Goal: Task Accomplishment & Management: Manage account settings

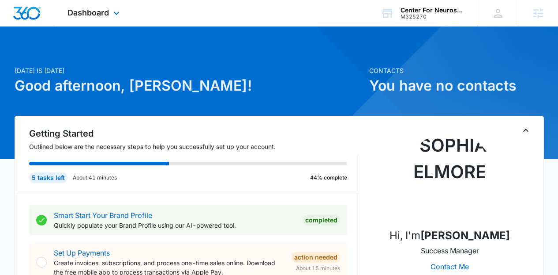
click at [92, 19] on div "Dashboard Apps Reputation Forms CRM Email Social Content Ads Intelligence Files…" at bounding box center [94, 13] width 81 height 26
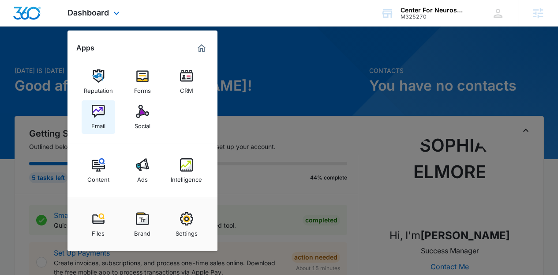
click at [109, 110] on link "Email" at bounding box center [99, 117] width 34 height 34
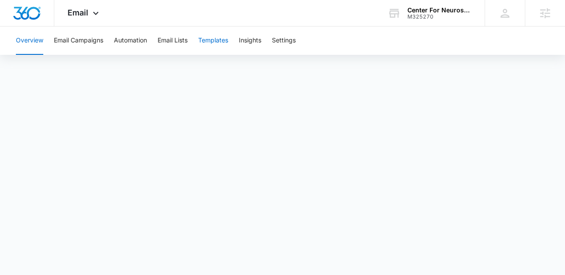
click at [209, 40] on button "Templates" at bounding box center [213, 40] width 30 height 28
click at [190, 41] on div "Overview Email Campaigns Automation Email Lists Templates Insights Settings" at bounding box center [283, 40] width 544 height 28
click at [184, 40] on button "Email Lists" at bounding box center [173, 40] width 30 height 28
click at [209, 41] on button "Templates" at bounding box center [213, 40] width 30 height 28
click at [140, 53] on button "Automation" at bounding box center [130, 40] width 33 height 28
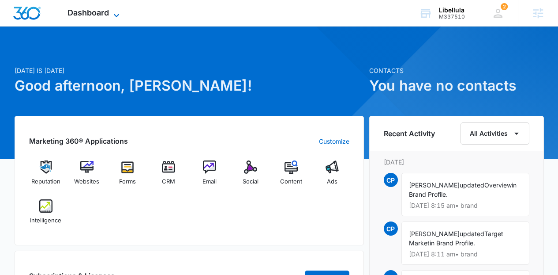
click at [83, 11] on span "Dashboard" at bounding box center [88, 12] width 41 height 9
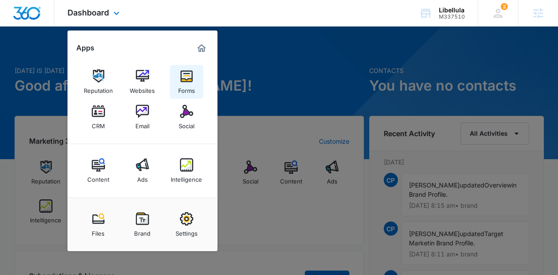
click at [183, 75] on img at bounding box center [186, 75] width 13 height 13
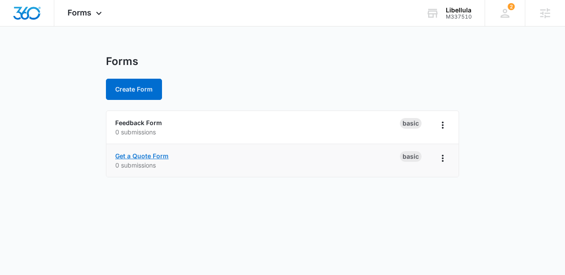
click at [161, 157] on link "Get a Quote Form" at bounding box center [141, 156] width 53 height 8
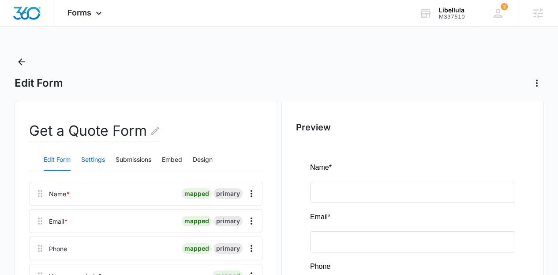
click at [99, 161] on button "Settings" at bounding box center [93, 159] width 24 height 21
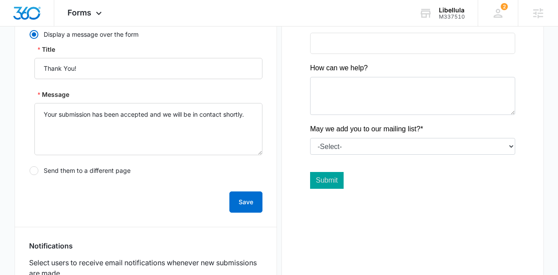
scroll to position [246, 0]
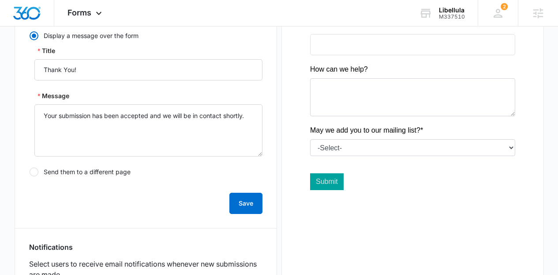
click at [124, 224] on div "Security Enable reCAPTCHA This is a free service that helps protect against spa…" at bounding box center [145, 219] width 233 height 574
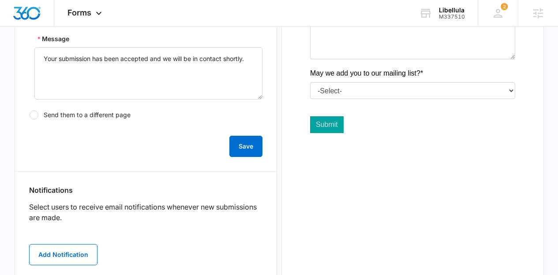
scroll to position [317, 0]
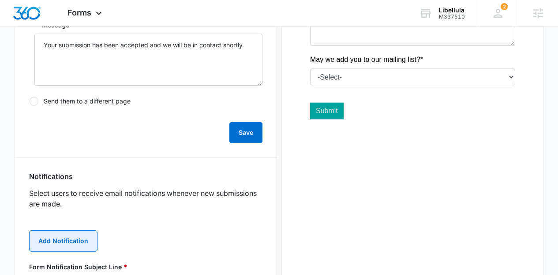
click at [85, 234] on button "Add Notification" at bounding box center [63, 240] width 68 height 21
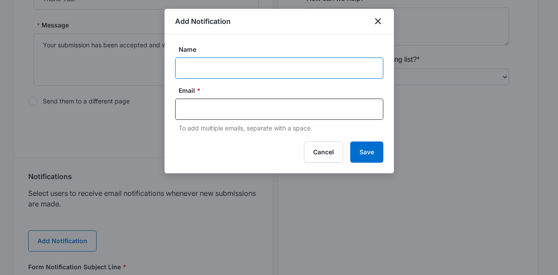
click at [207, 68] on input "Name" at bounding box center [279, 67] width 208 height 21
paste input "Christian.p.wilkins@gmail.com"
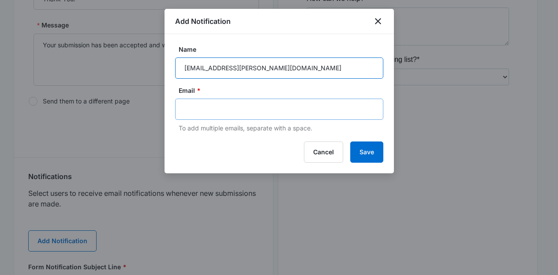
type input "Christian.p.wilkins@gmail.com"
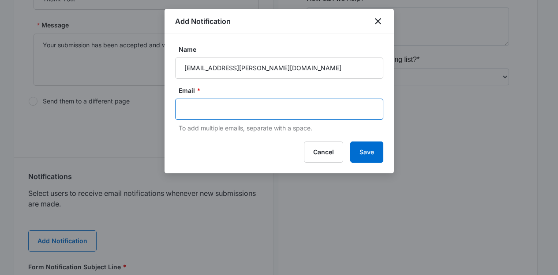
click at [207, 102] on input "text" at bounding box center [280, 108] width 192 height 13
paste input "Christian.p.wilkins@gmail.com"
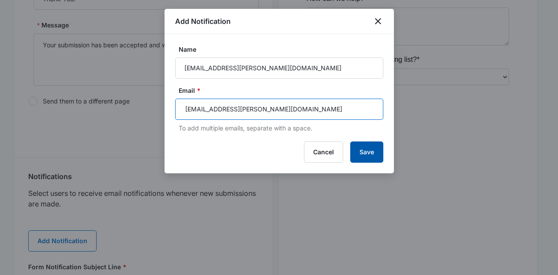
type input "Christian.p.wilkins@gmail.com"
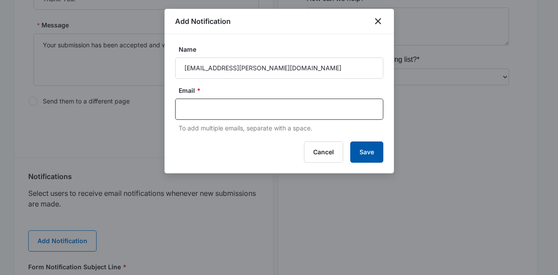
click at [374, 153] on button "Save" at bounding box center [366, 151] width 33 height 21
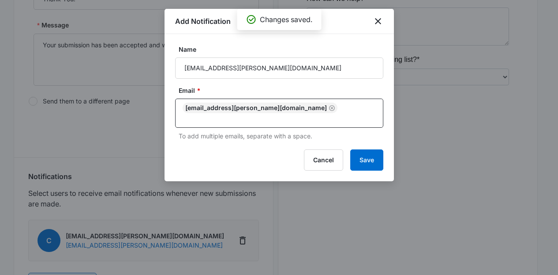
scroll to position [336, 0]
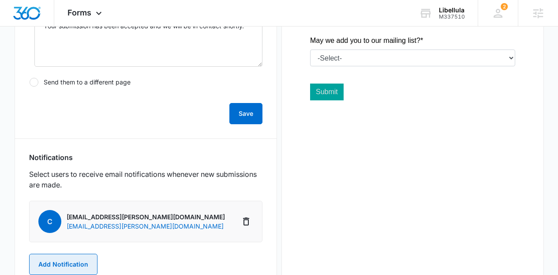
click at [90, 255] on button "Add Notification" at bounding box center [63, 263] width 68 height 21
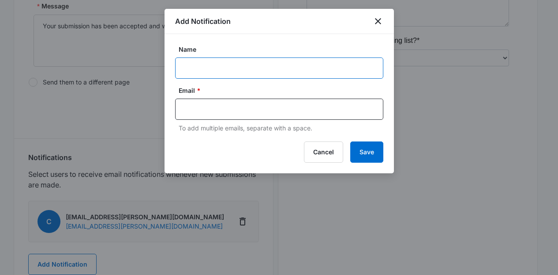
click at [251, 58] on input "Name" at bounding box center [279, 67] width 208 height 21
type input "M"
type input "Libellula MSM"
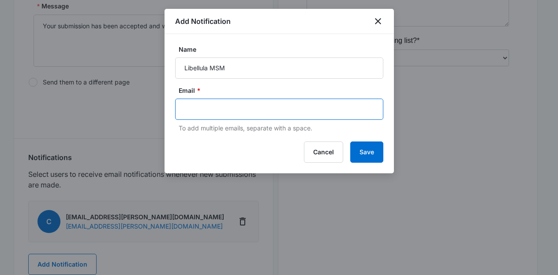
click at [236, 113] on input "text" at bounding box center [280, 108] width 192 height 13
paste input "cy.patterson@madwire.com"
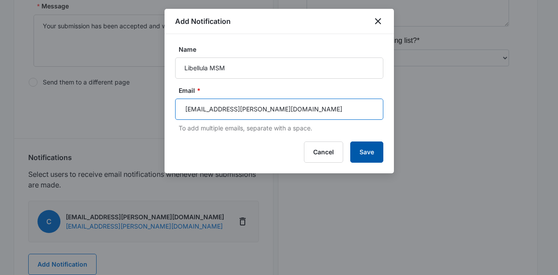
type input "cy.patterson@madwire.com"
click at [367, 154] on button "Save" at bounding box center [366, 151] width 33 height 21
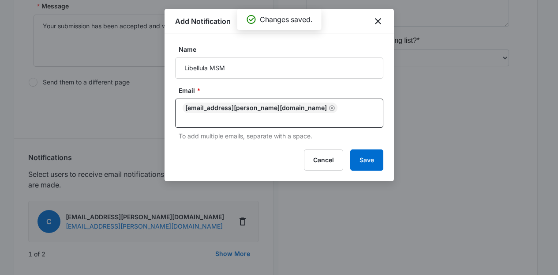
scroll to position [484, 0]
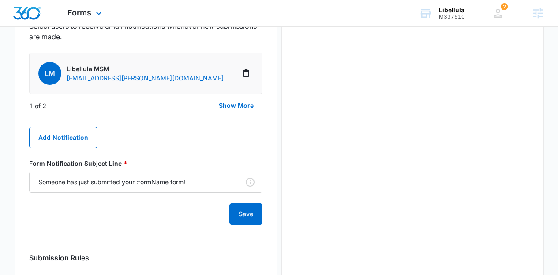
click at [88, 19] on div "Forms Apps Reputation Websites Forms CRM Email Social Content Ads Intelligence …" at bounding box center [85, 13] width 63 height 26
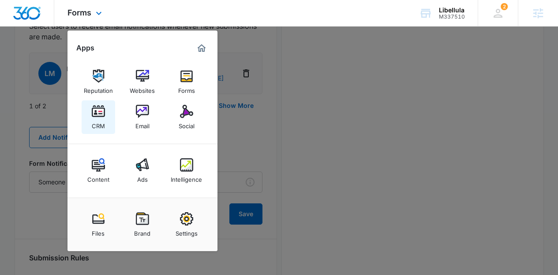
click at [94, 105] on img at bounding box center [98, 111] width 13 height 13
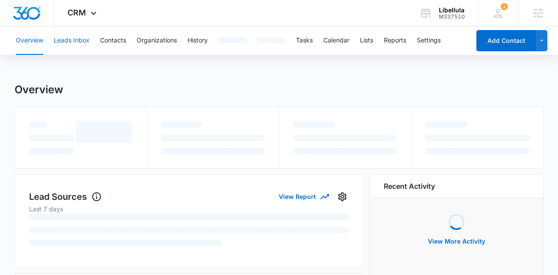
click at [82, 41] on button "Leads Inbox" at bounding box center [72, 40] width 36 height 28
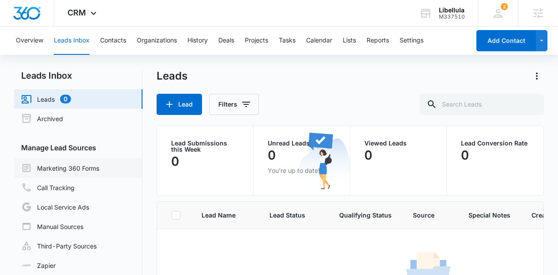
click at [99, 173] on link "Marketing 360 Forms" at bounding box center [60, 167] width 78 height 11
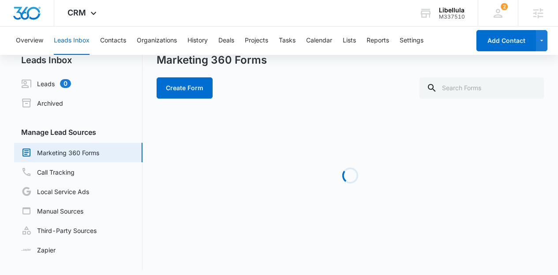
scroll to position [21, 0]
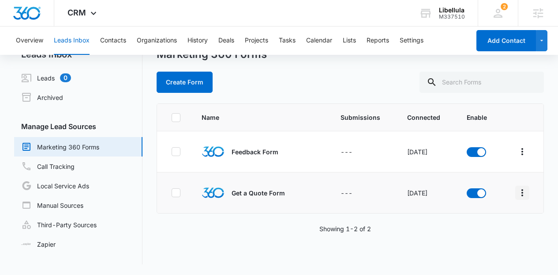
click at [522, 194] on icon "Overflow Menu" at bounding box center [523, 192] width 2 height 7
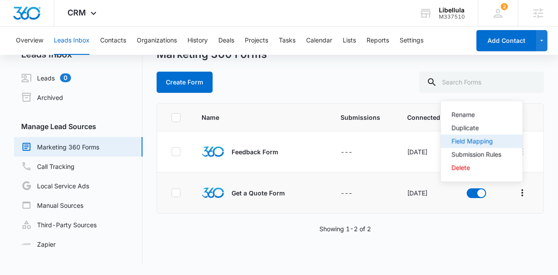
click at [481, 138] on div "Field Mapping" at bounding box center [477, 141] width 50 height 6
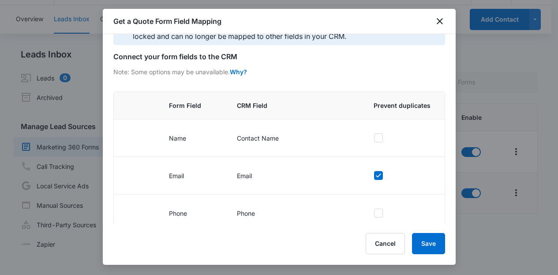
scroll to position [122, 0]
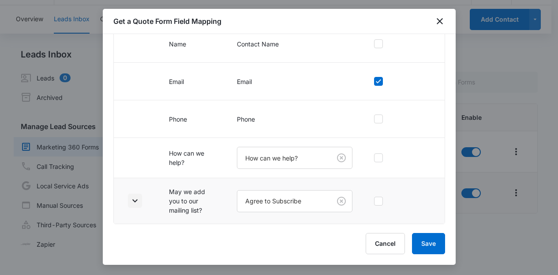
click at [136, 197] on icon "button" at bounding box center [135, 200] width 11 height 11
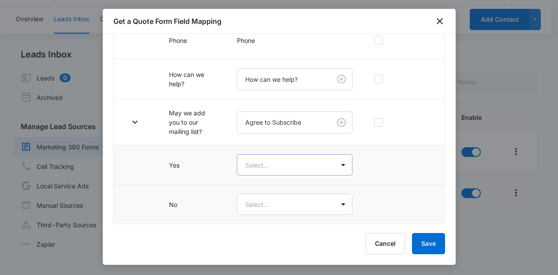
click at [301, 175] on body "CRM Apps Reputation Websites Forms CRM Email Social Content Ads Intelligence Fi…" at bounding box center [279, 127] width 558 height 296
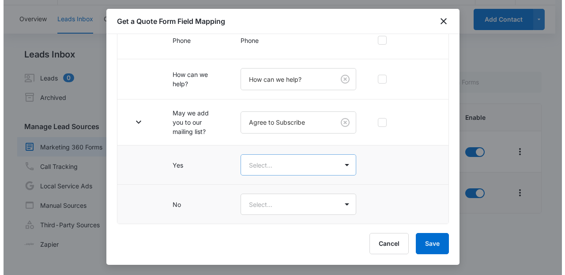
scroll to position [0, 0]
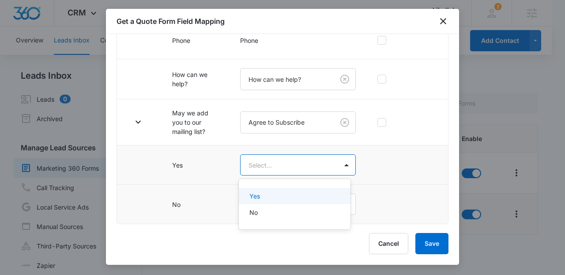
click at [291, 199] on div "Yes" at bounding box center [293, 195] width 88 height 9
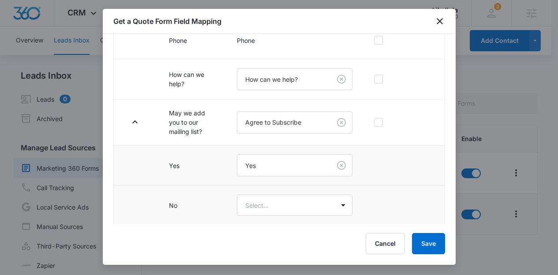
click at [291, 199] on body "CRM Apps Reputation Websites Forms CRM Email Social Content Ads Intelligence Fi…" at bounding box center [279, 148] width 558 height 296
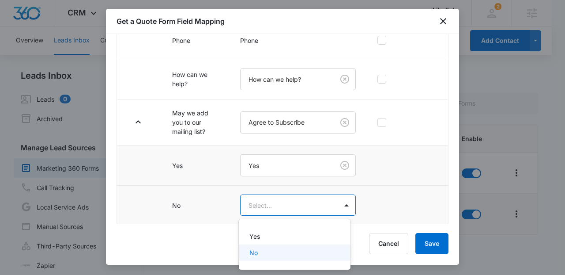
click at [282, 244] on div "No" at bounding box center [294, 252] width 111 height 16
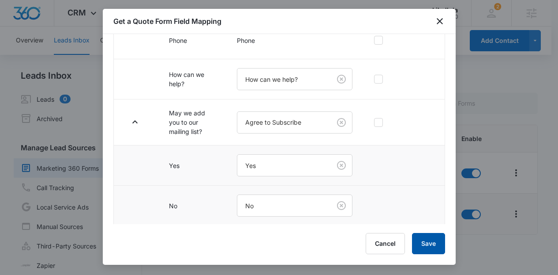
click at [433, 242] on button "Save" at bounding box center [428, 243] width 33 height 21
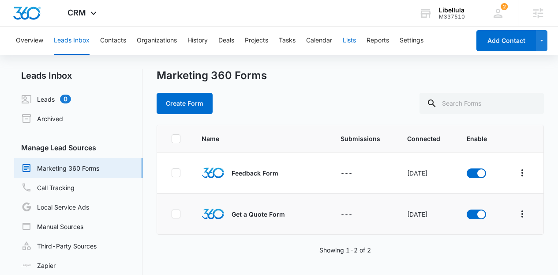
click at [346, 39] on button "Lists" at bounding box center [349, 40] width 13 height 28
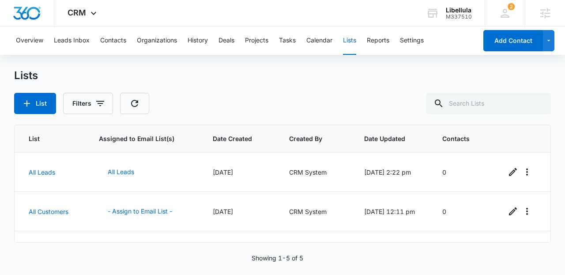
scroll to position [106, 0]
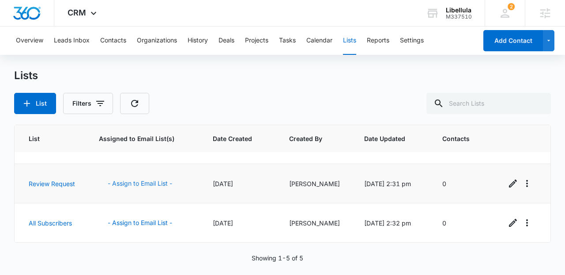
click at [157, 188] on button "- Assign to Email List -" at bounding box center [140, 183] width 82 height 21
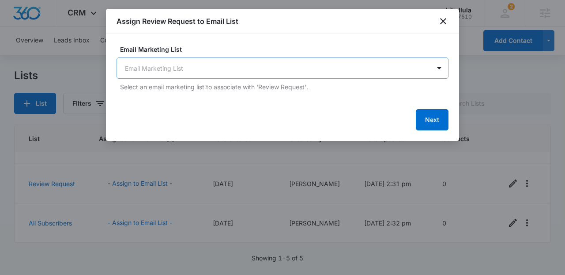
click at [192, 62] on body "CRM Apps Reputation Websites Forms CRM Email Social Content Ads Intelligence Fi…" at bounding box center [282, 137] width 565 height 275
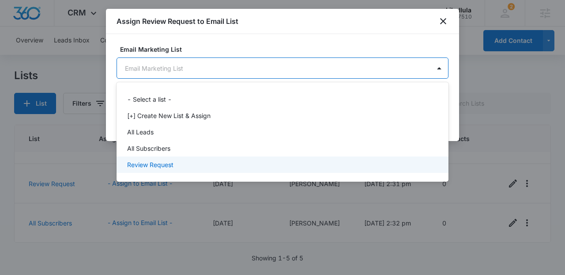
click at [178, 171] on div "Review Request" at bounding box center [283, 164] width 332 height 16
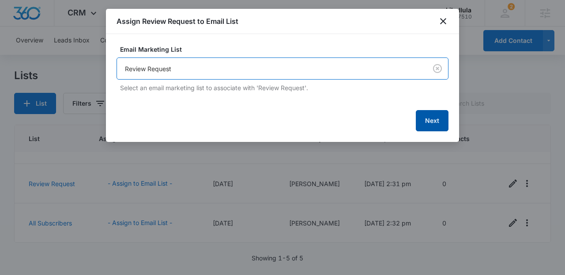
click at [432, 122] on button "Next" at bounding box center [432, 120] width 33 height 21
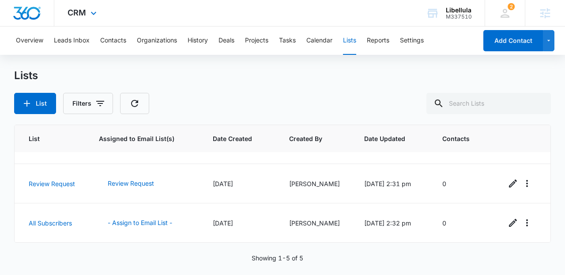
click at [85, 19] on div "CRM Apps Reputation Websites Forms CRM Email Social Content Ads Intelligence Fi…" at bounding box center [83, 13] width 58 height 26
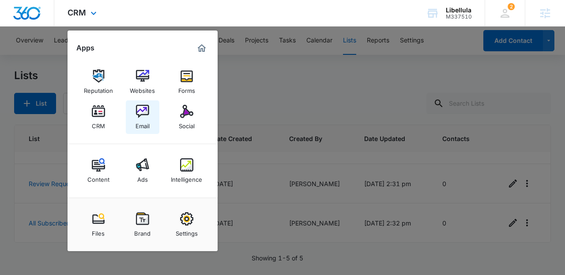
click at [150, 120] on link "Email" at bounding box center [143, 117] width 34 height 34
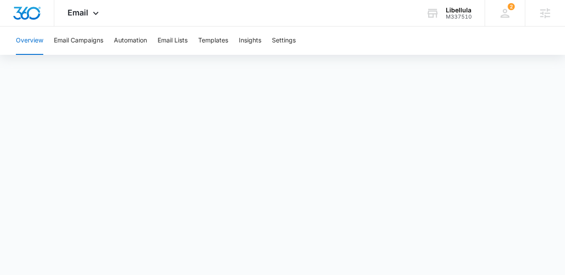
click at [230, 39] on div "Overview Email Campaigns Automation Email Lists Templates Insights Settings" at bounding box center [283, 40] width 544 height 28
click at [223, 39] on button "Templates" at bounding box center [213, 40] width 30 height 28
click at [89, 12] on div "Email Apps Reputation Websites Forms CRM Email Social Content Ads Intelligence …" at bounding box center [84, 13] width 60 height 26
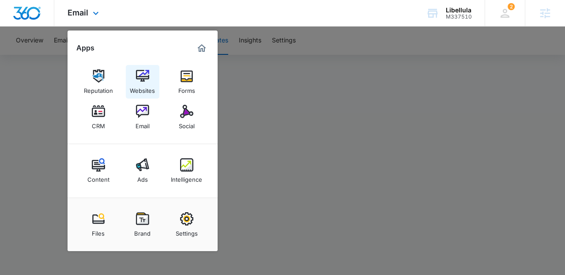
click at [153, 79] on link "Websites" at bounding box center [143, 82] width 34 height 34
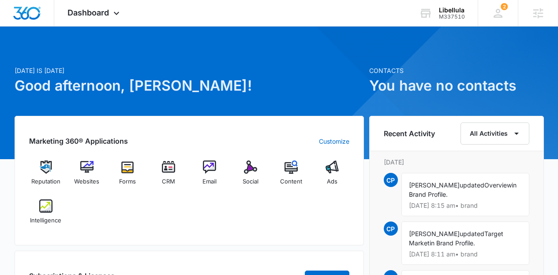
click at [89, 154] on div "Marketing 360® Applications Customize Reputation Websites Forms CRM Email Socia…" at bounding box center [190, 180] width 350 height 129
click at [90, 166] on img at bounding box center [86, 166] width 13 height 13
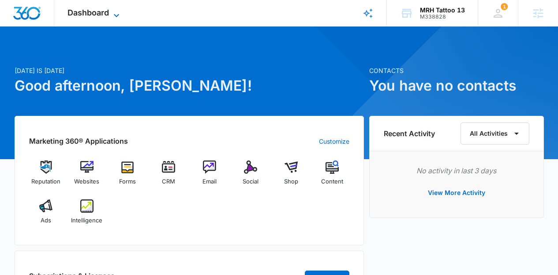
click at [113, 9] on div "Dashboard Apps Reputation Websites Forms CRM Email Social Shop Content Ads Inte…" at bounding box center [94, 13] width 81 height 26
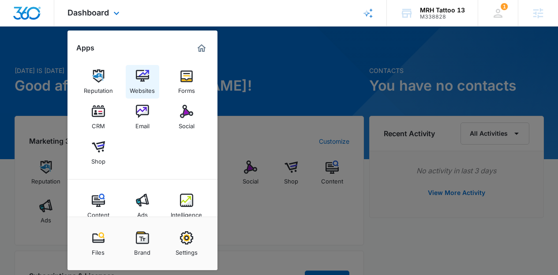
click at [143, 85] on div "Websites" at bounding box center [142, 88] width 25 height 11
